Goal: Task Accomplishment & Management: Complete application form

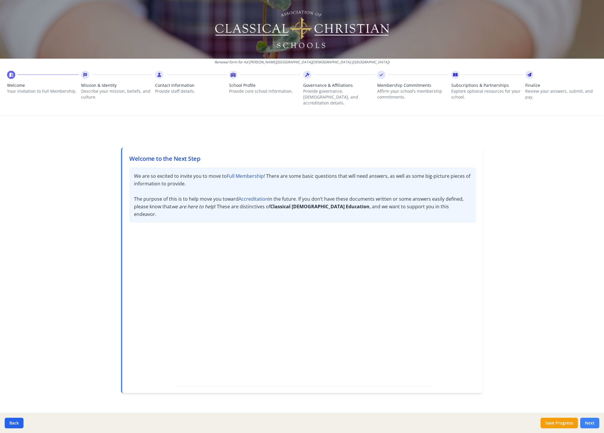
click at [587, 422] on button "Next" at bounding box center [589, 423] width 19 height 11
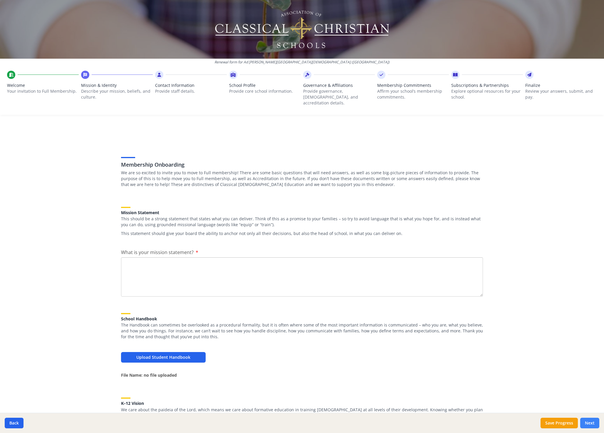
click at [587, 422] on button "Next" at bounding box center [589, 423] width 19 height 11
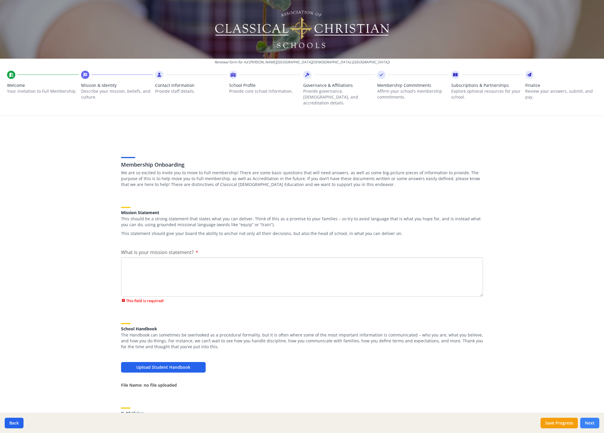
click at [587, 422] on button "Next" at bounding box center [589, 423] width 19 height 11
